Goal: Check status: Check status

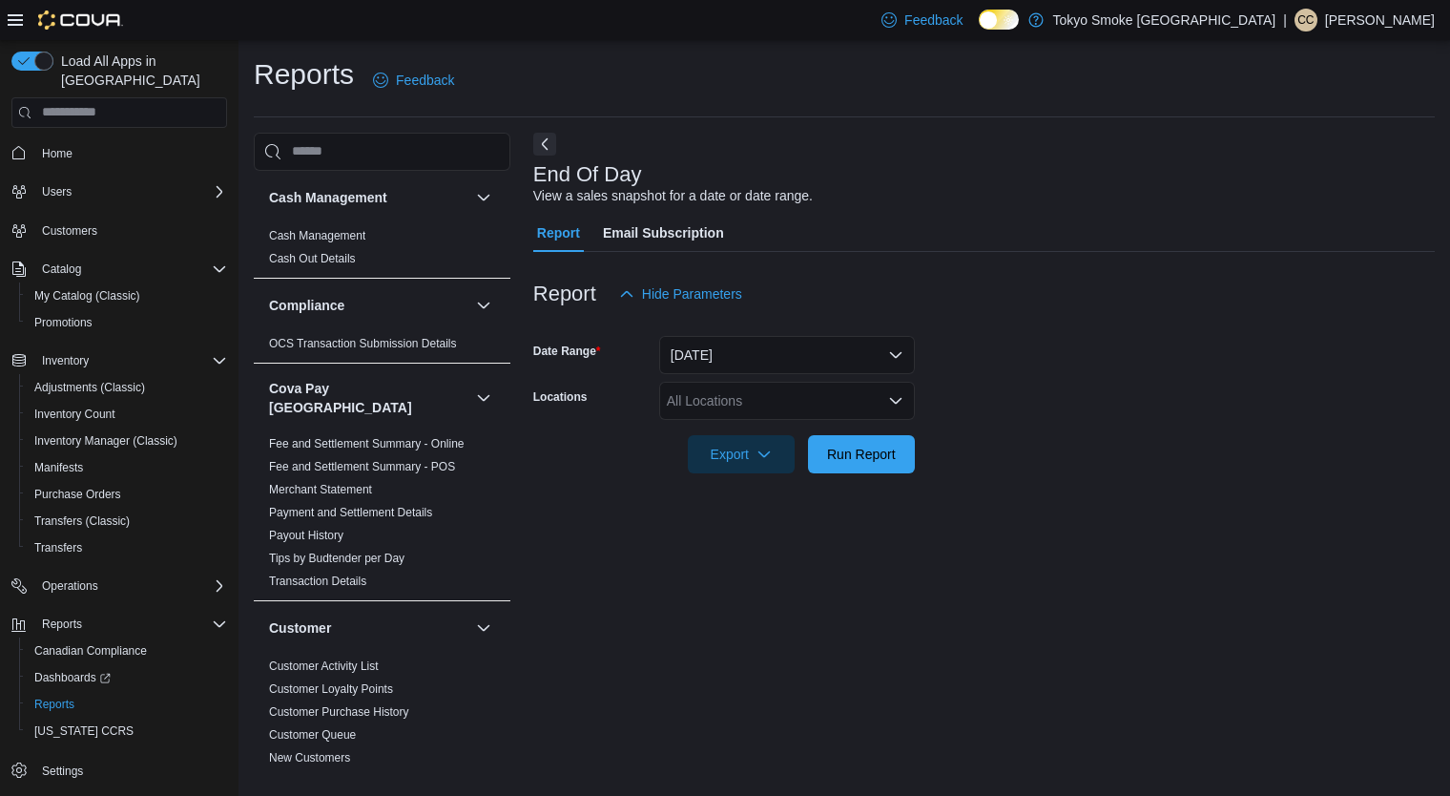
click at [761, 404] on div "All Locations" at bounding box center [787, 401] width 256 height 38
type input "**"
click at [788, 439] on span "Happy Valley [GEOGRAPHIC_DATA]" at bounding box center [820, 433] width 220 height 19
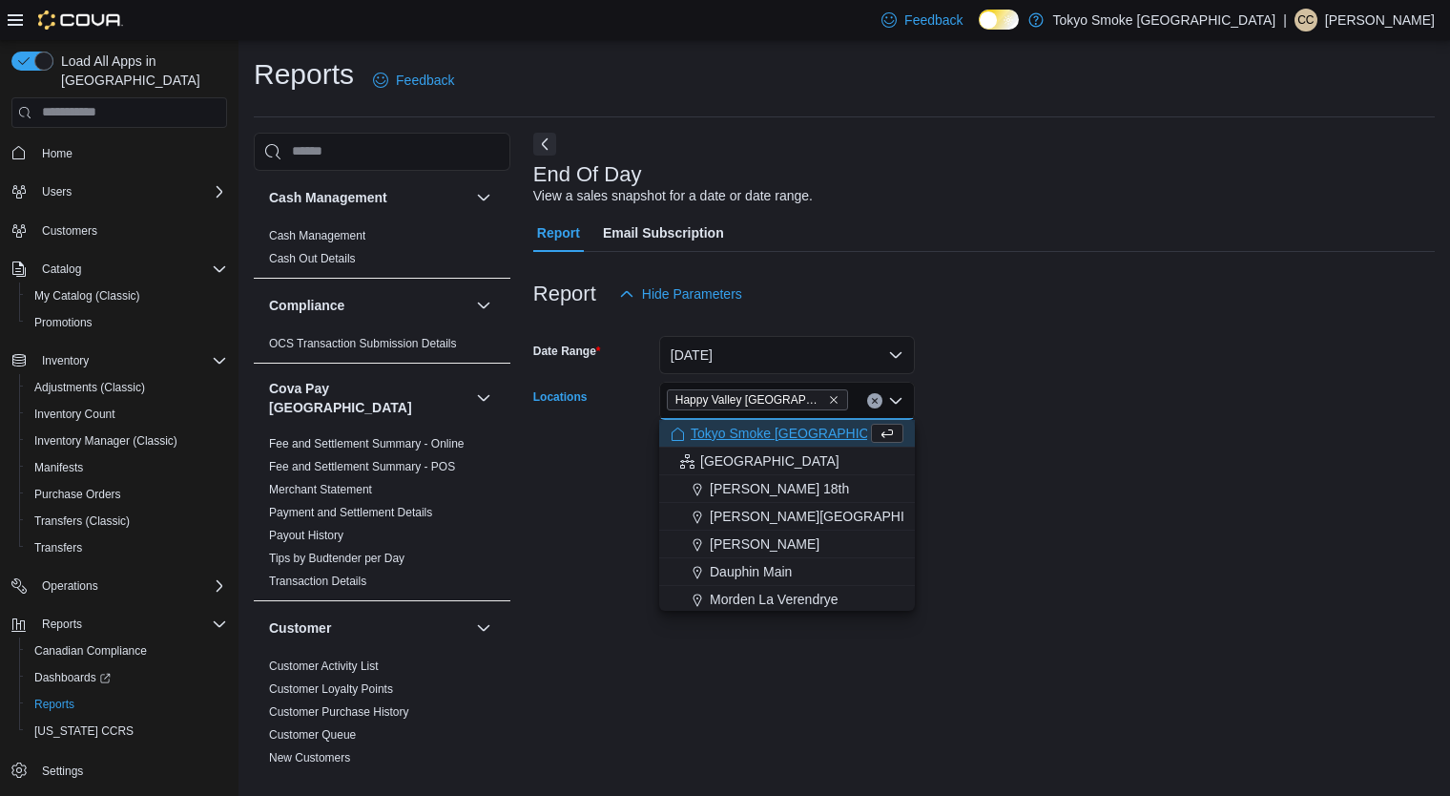
click at [1080, 530] on div "End Of Day View a sales snapshot for a date or date range. Report Email Subscri…" at bounding box center [984, 451] width 902 height 636
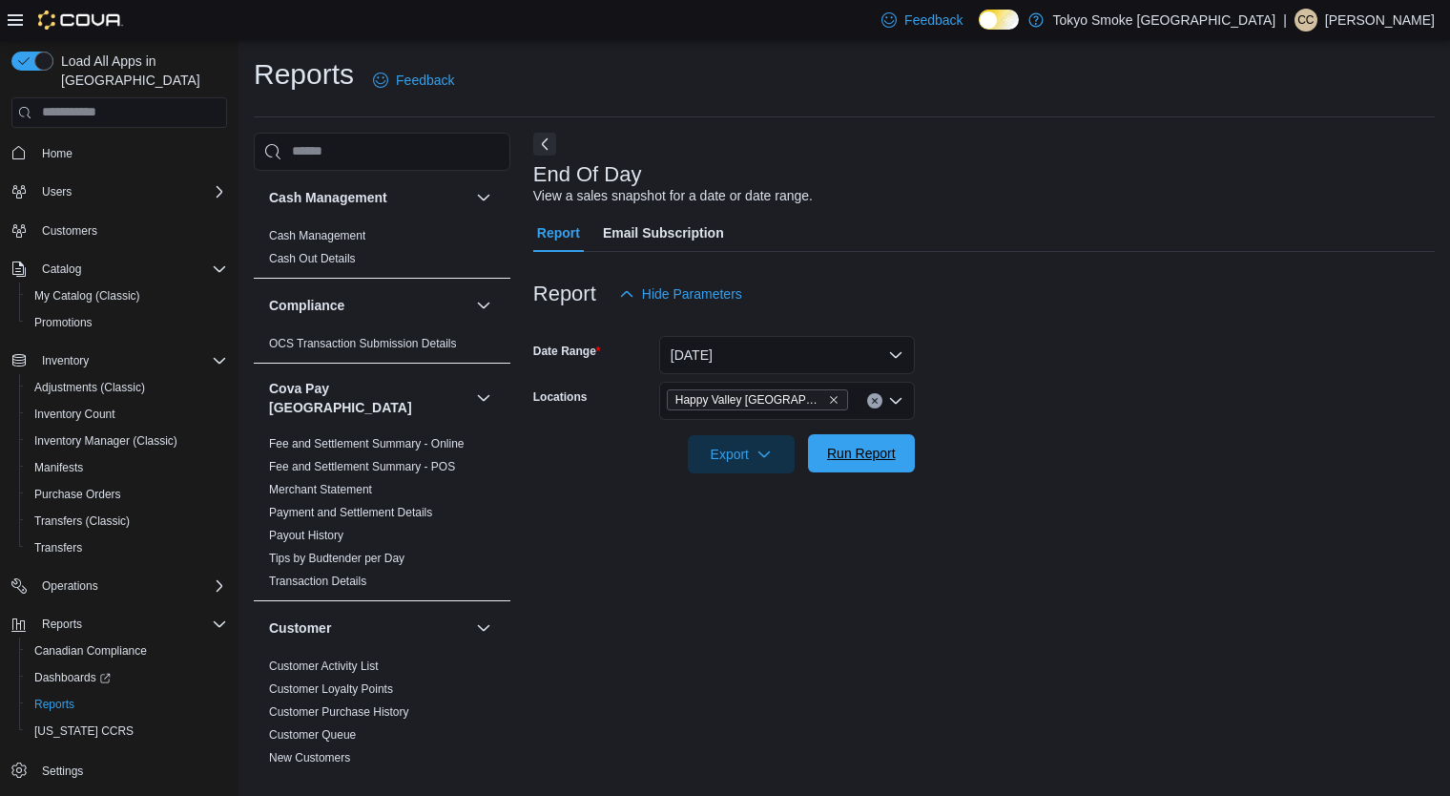
click at [904, 468] on button "Run Report" at bounding box center [861, 453] width 107 height 38
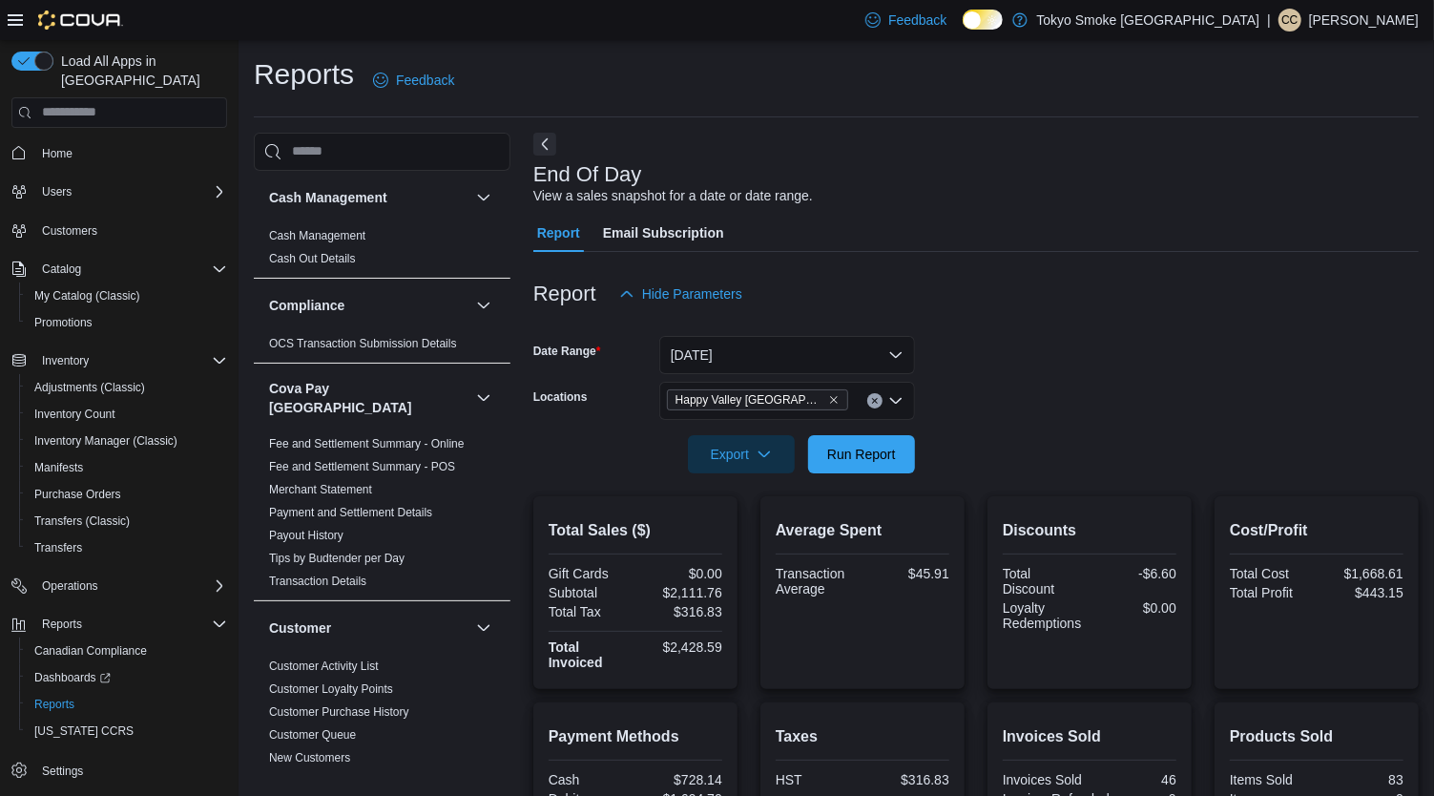
click at [875, 496] on div "Average Spent Transaction Average $45.91" at bounding box center [863, 592] width 204 height 193
click at [856, 404] on input "Locations" at bounding box center [857, 400] width 2 height 23
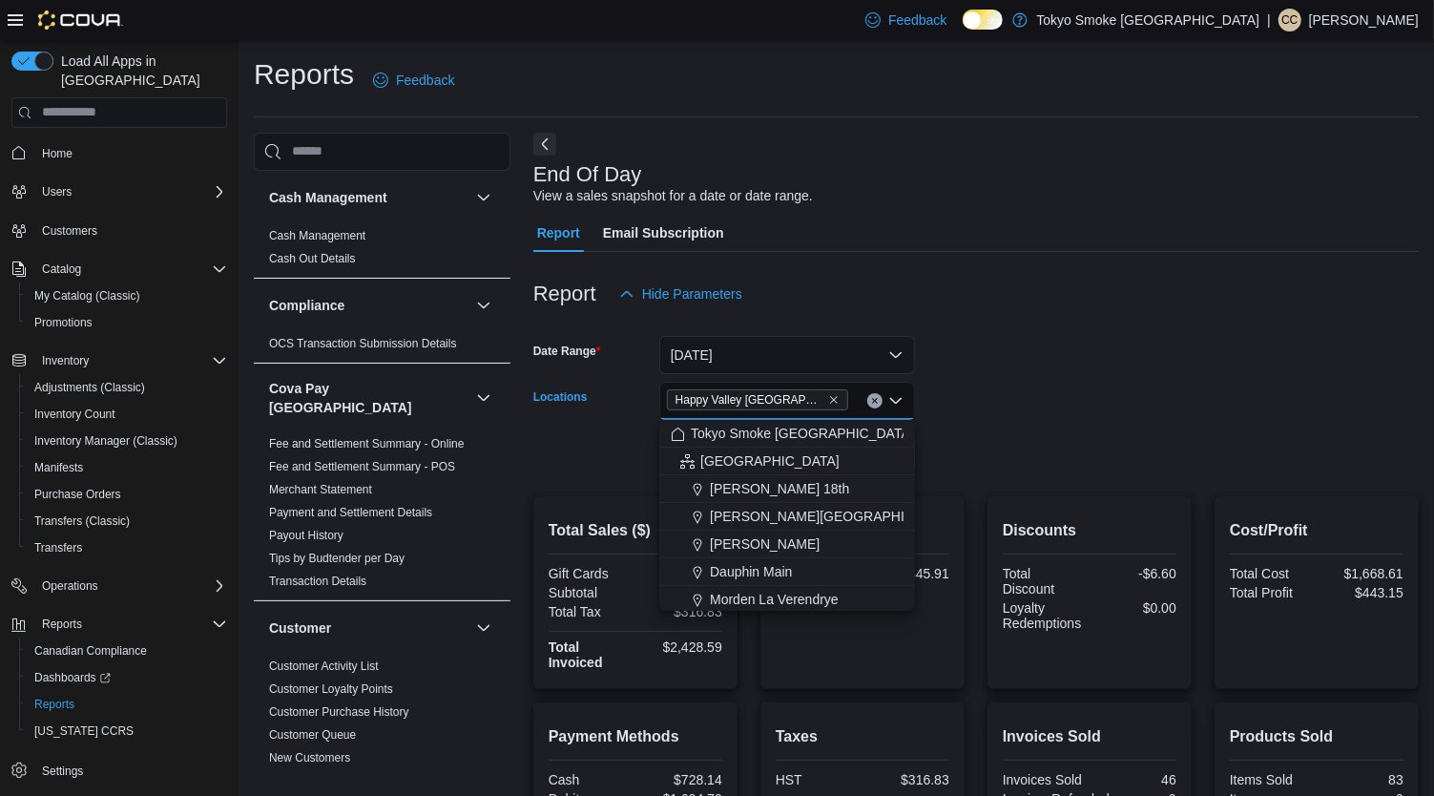
click at [1090, 405] on form "Date Range [DATE] Locations [GEOGRAPHIC_DATA] [GEOGRAPHIC_DATA] Combo box. Sele…" at bounding box center [976, 393] width 886 height 160
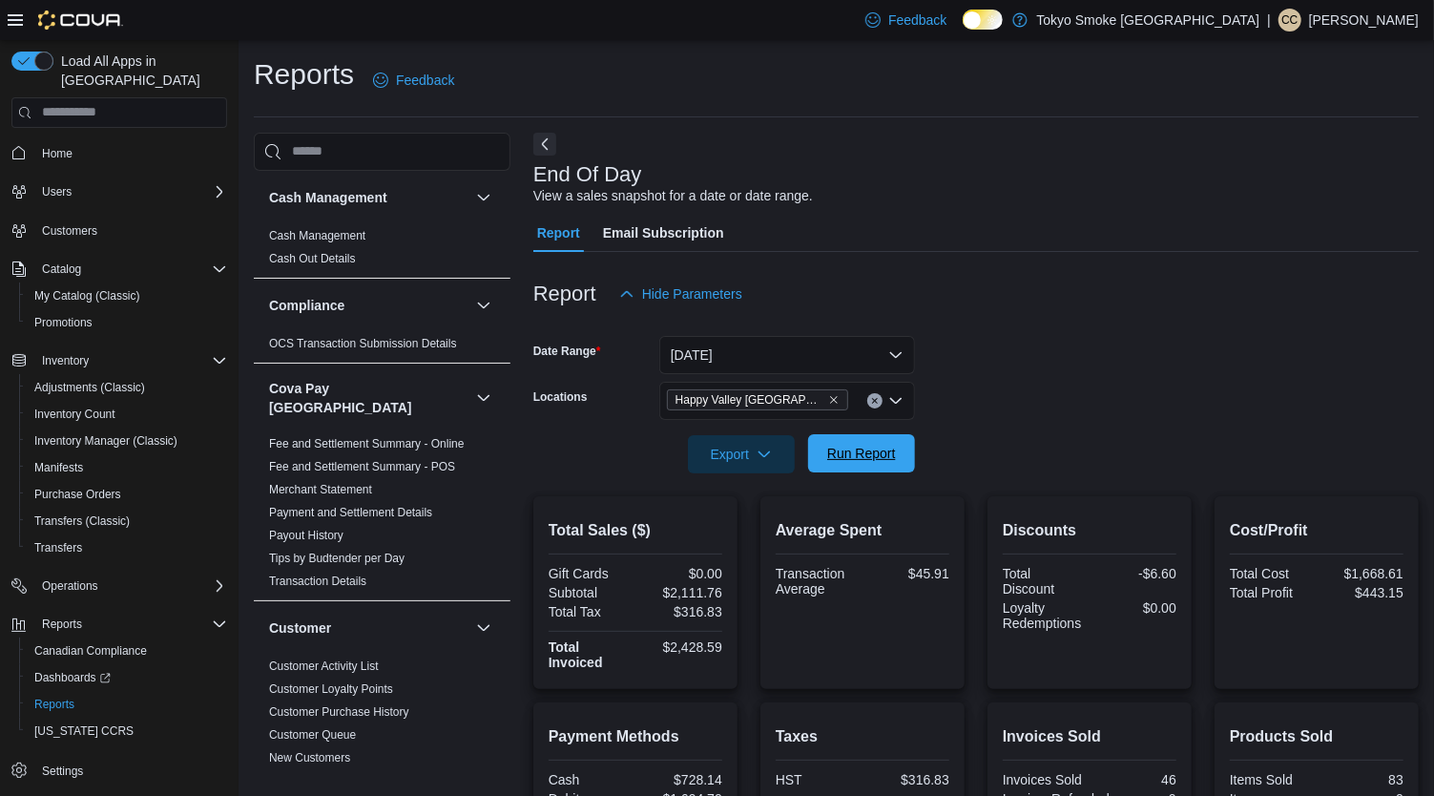
click at [902, 458] on span "Run Report" at bounding box center [862, 453] width 84 height 38
click at [865, 439] on span "Run Report" at bounding box center [862, 453] width 84 height 38
click at [861, 458] on span "Run Report" at bounding box center [861, 453] width 69 height 19
click at [1177, 262] on div at bounding box center [976, 263] width 886 height 23
click at [883, 439] on span "Run Report" at bounding box center [862, 453] width 84 height 38
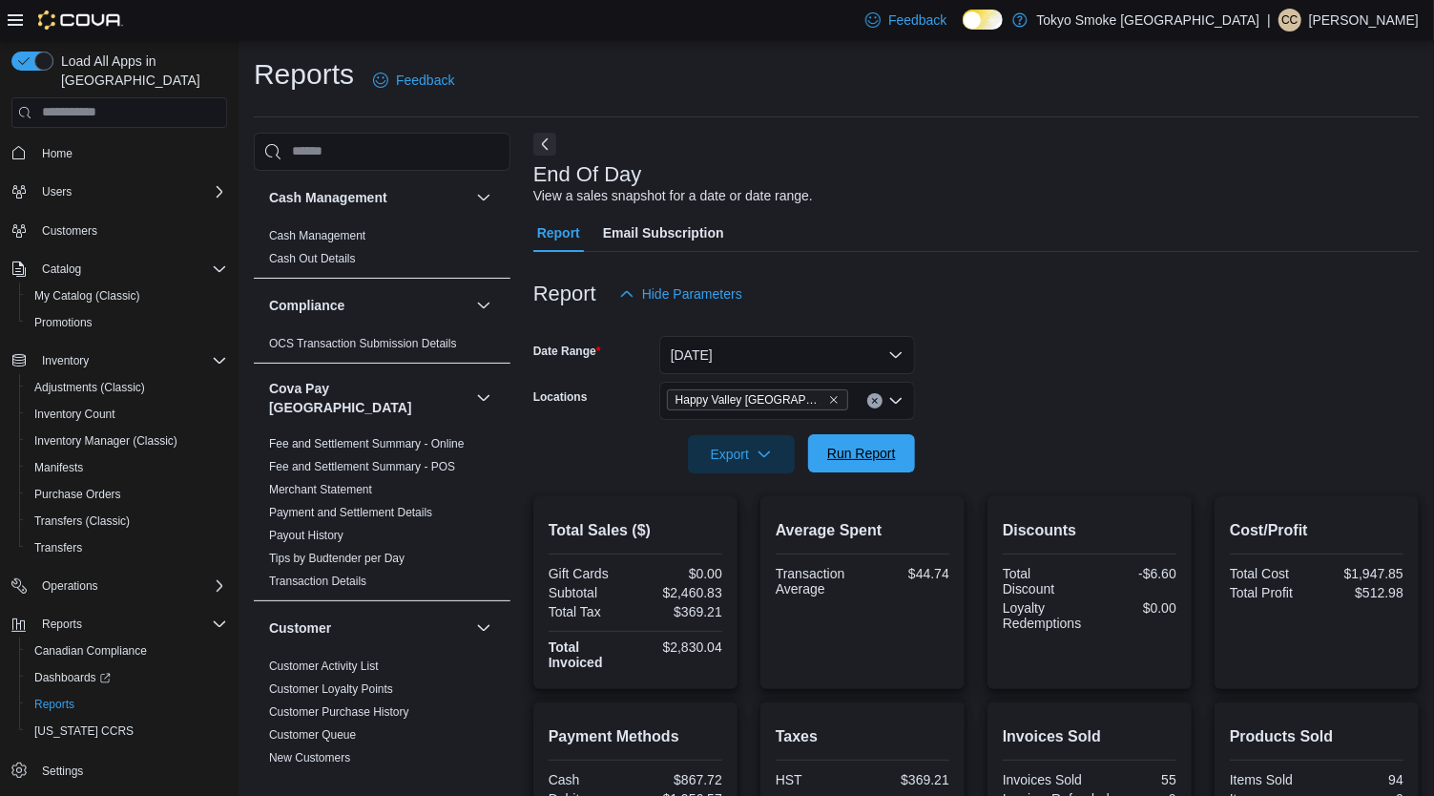
click at [878, 469] on span "Run Report" at bounding box center [862, 453] width 84 height 38
click at [884, 458] on span "Run Report" at bounding box center [861, 453] width 69 height 19
